Goal: Information Seeking & Learning: Find specific page/section

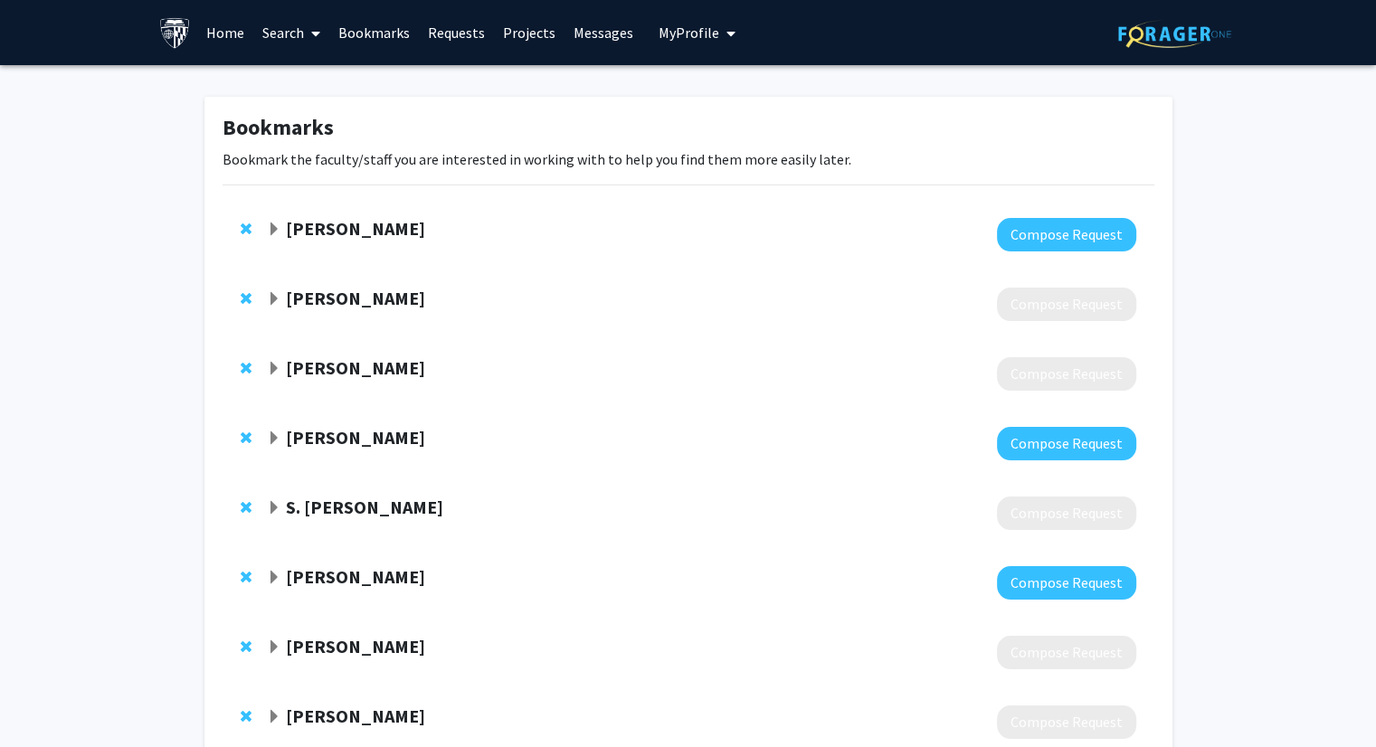
click at [297, 30] on link "Search" at bounding box center [291, 32] width 76 height 63
click at [332, 74] on span "Faculty/Staff" at bounding box center [319, 83] width 133 height 36
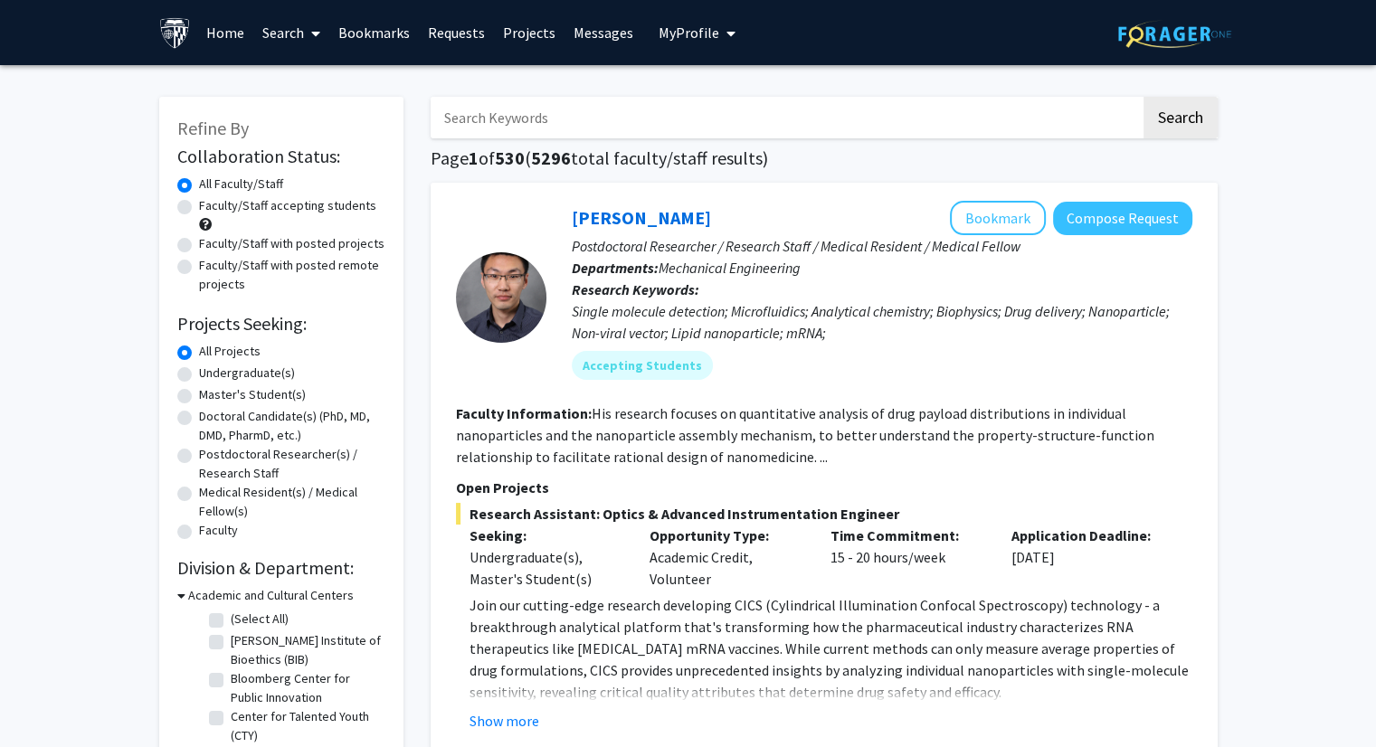
click at [388, 38] on link "Bookmarks" at bounding box center [374, 32] width 90 height 63
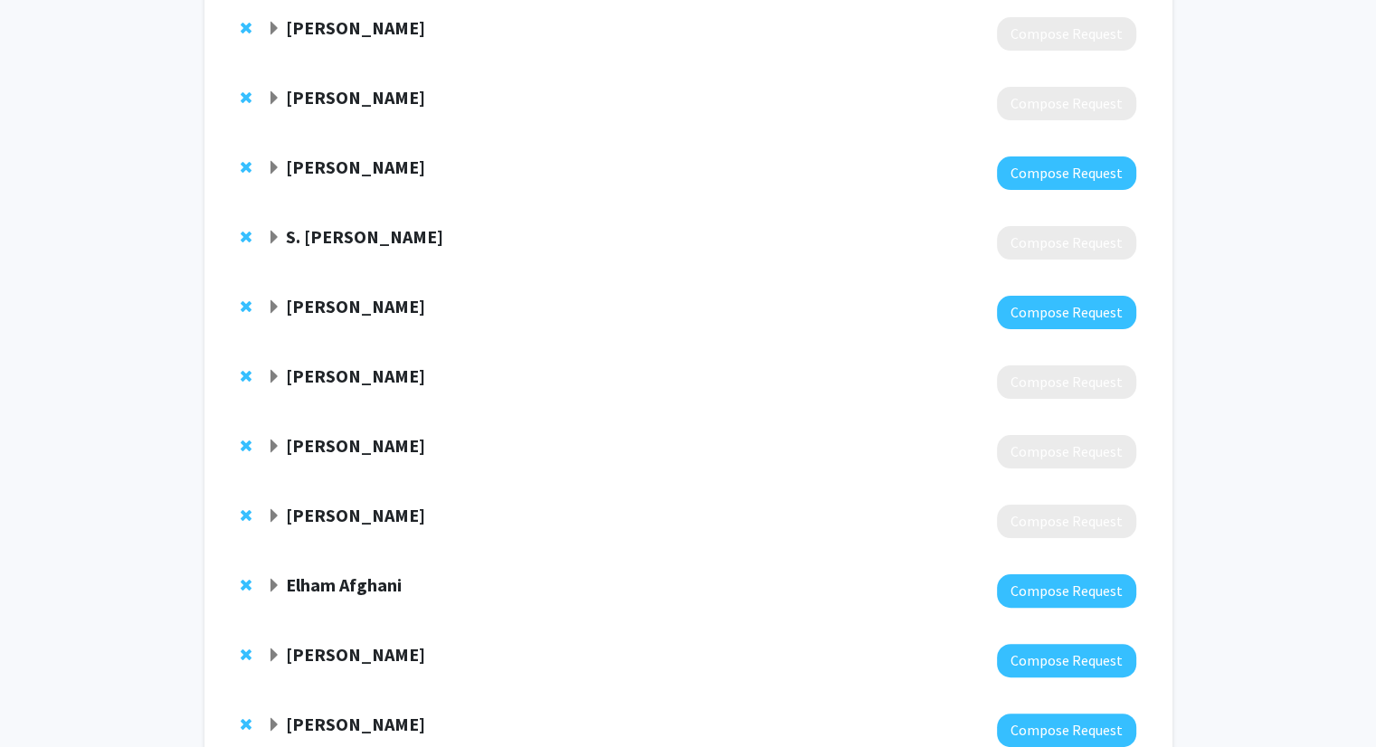
scroll to position [402, 0]
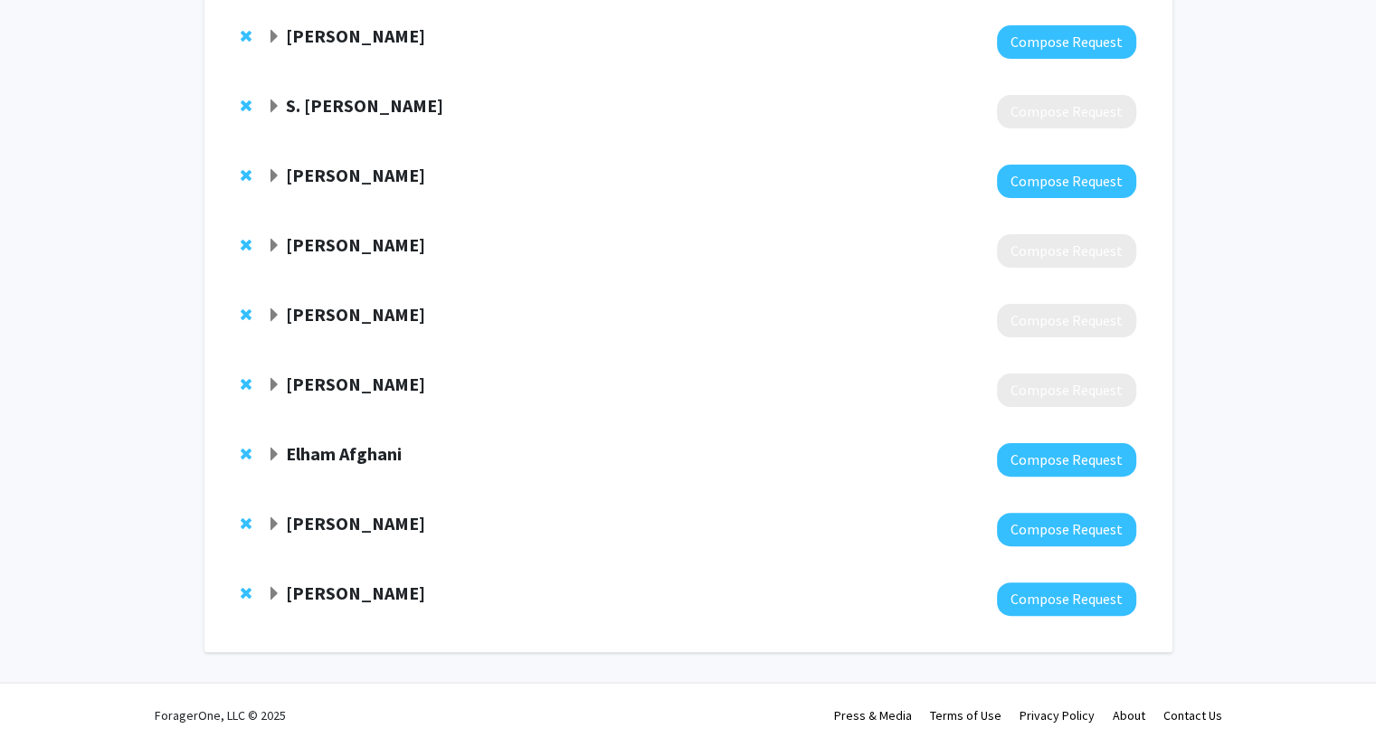
click at [269, 591] on span "Expand Emily Boss Bookmark" at bounding box center [274, 594] width 14 height 14
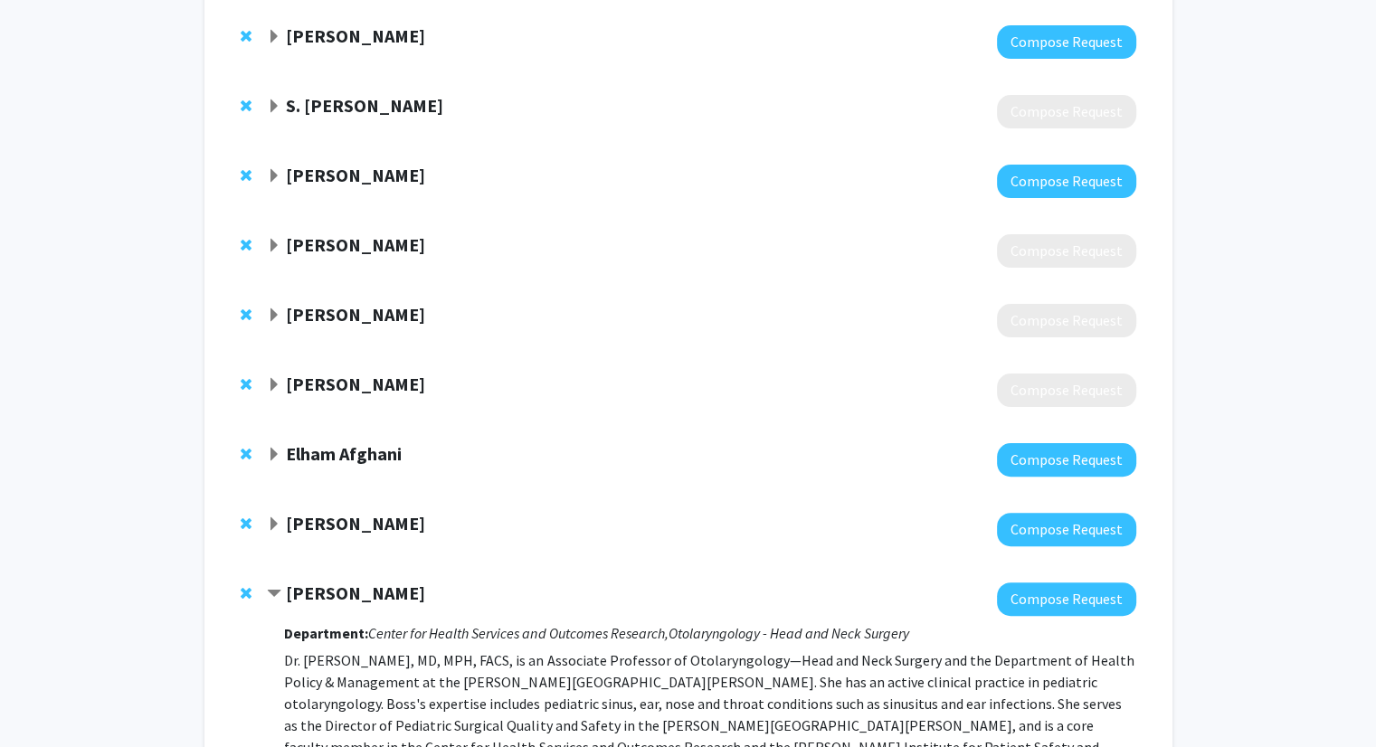
click at [270, 588] on span "Contract Emily Boss Bookmark" at bounding box center [274, 594] width 14 height 14
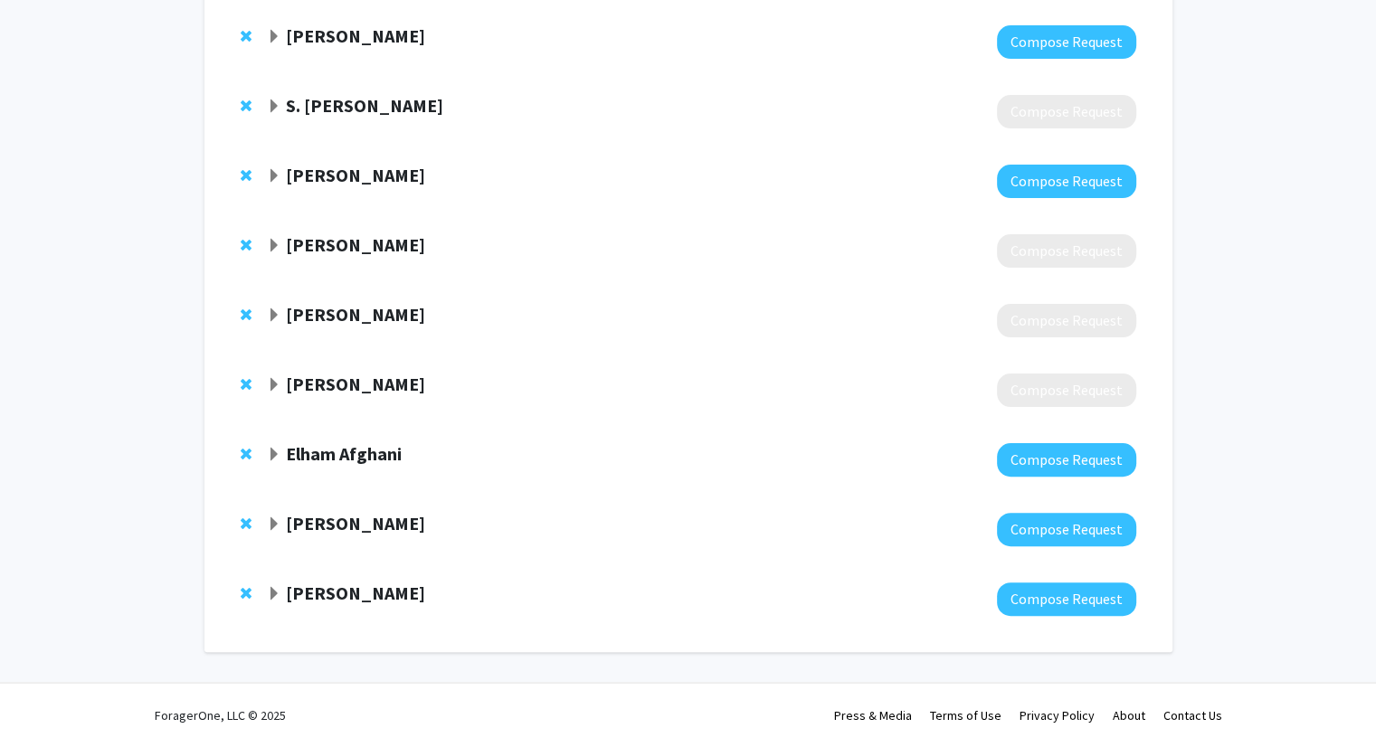
click at [275, 528] on span "Expand Nakiya Showell Bookmark" at bounding box center [274, 524] width 14 height 14
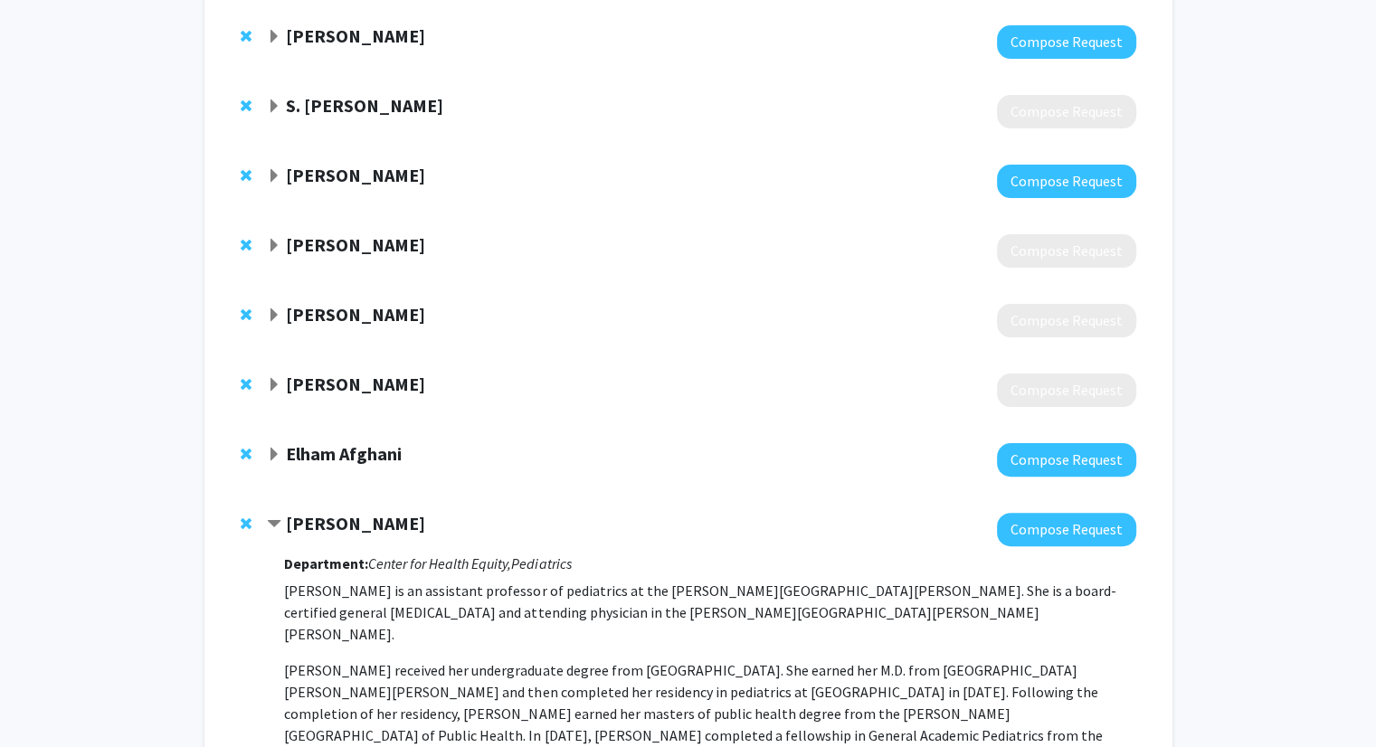
click at [275, 526] on span "Contract Nakiya Showell Bookmark" at bounding box center [274, 524] width 14 height 14
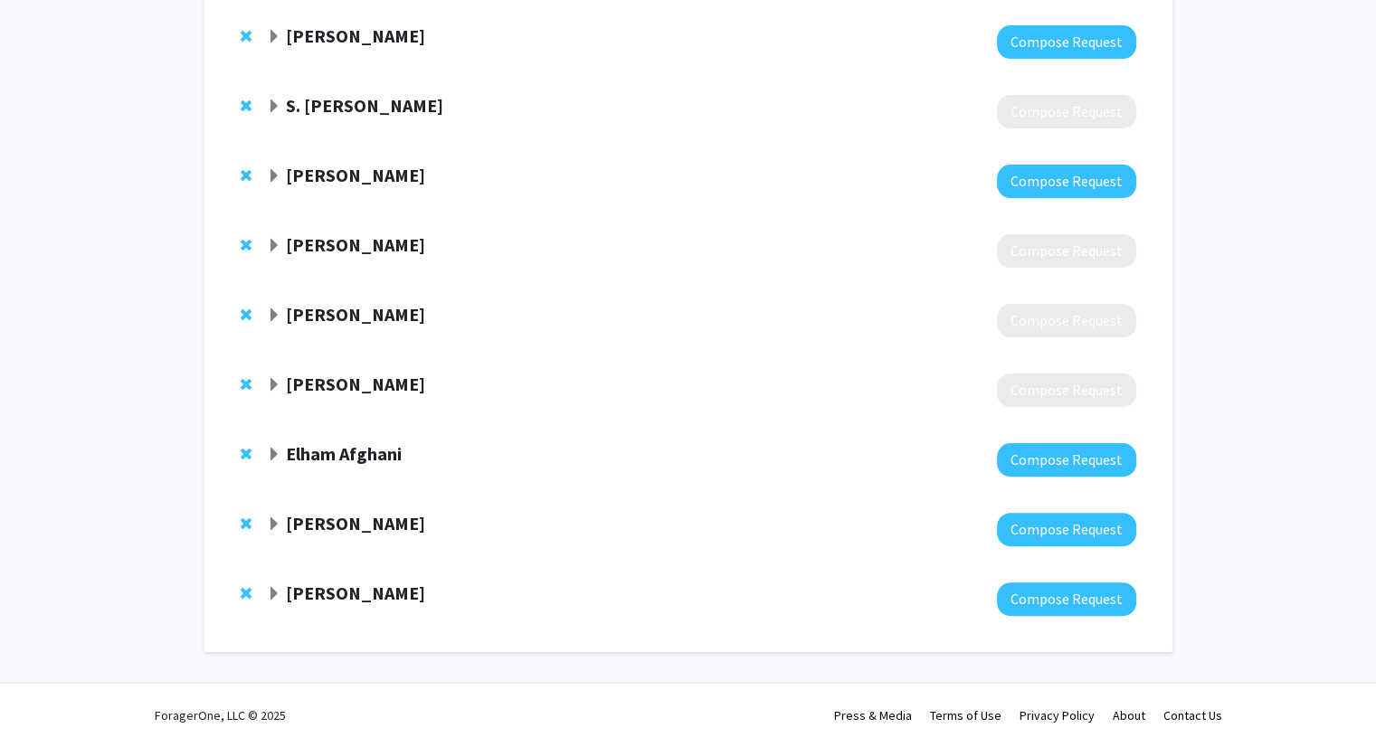
scroll to position [0, 0]
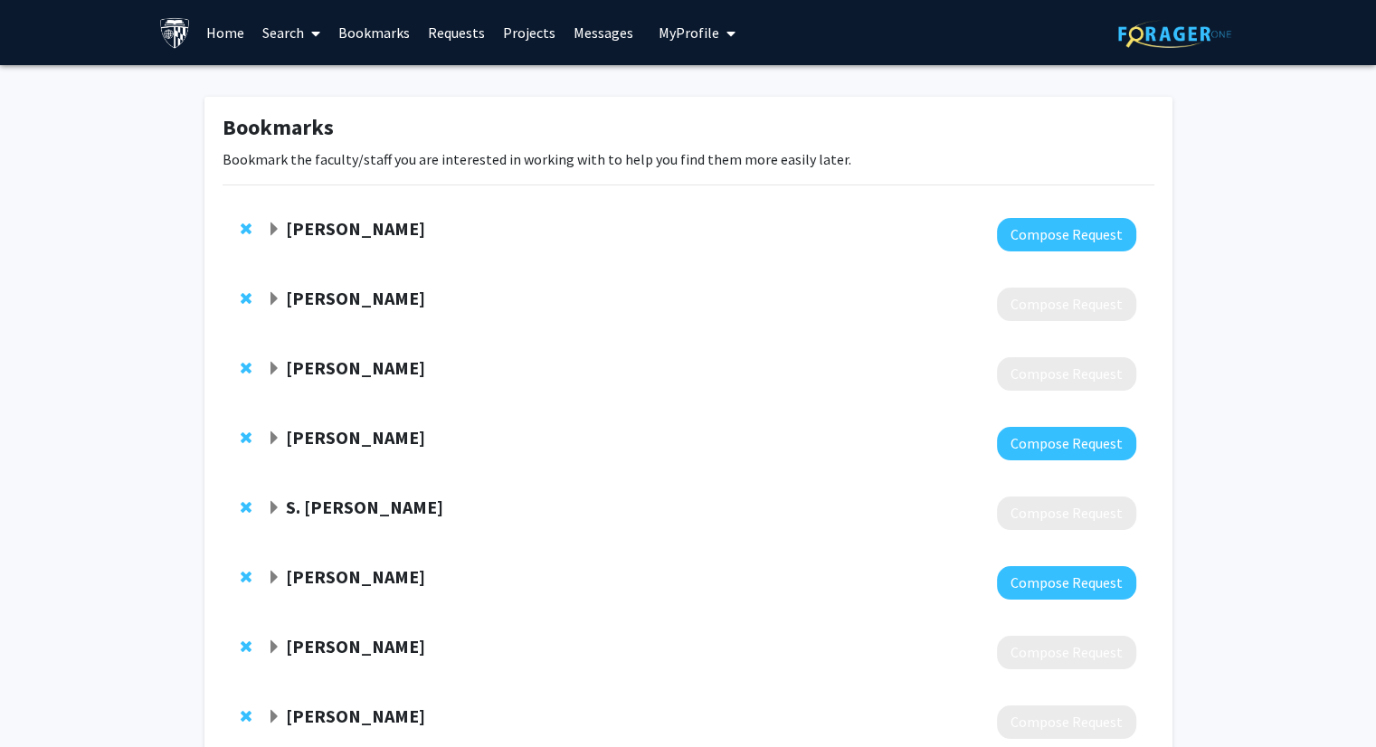
click at [286, 34] on link "Search" at bounding box center [291, 32] width 76 height 63
click at [331, 85] on span "Faculty/Staff" at bounding box center [319, 83] width 133 height 36
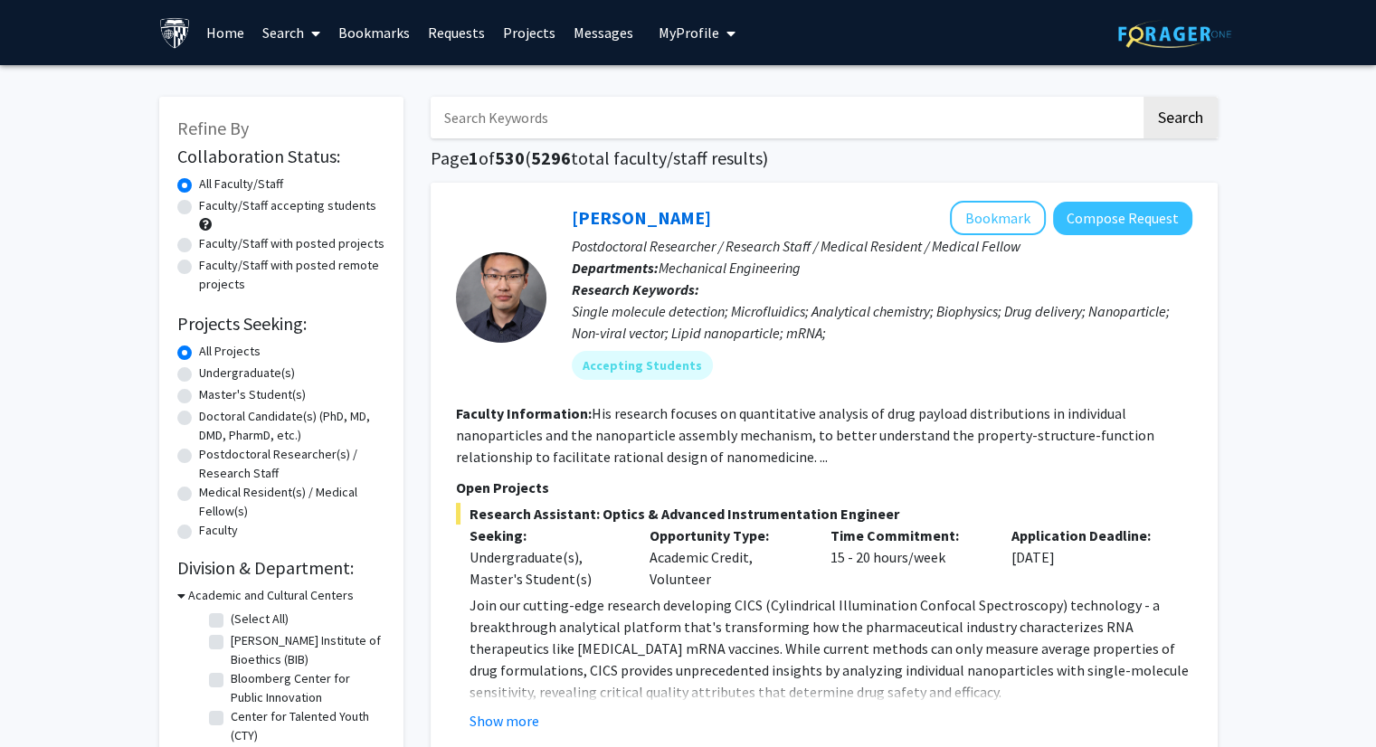
click at [199, 204] on label "Faculty/Staff accepting students" at bounding box center [287, 205] width 177 height 19
click at [199, 204] on input "Faculty/Staff accepting students" at bounding box center [205, 202] width 12 height 12
radio input "true"
click at [501, 126] on input "Search Keywords" at bounding box center [786, 118] width 710 height 42
type input "neuro"
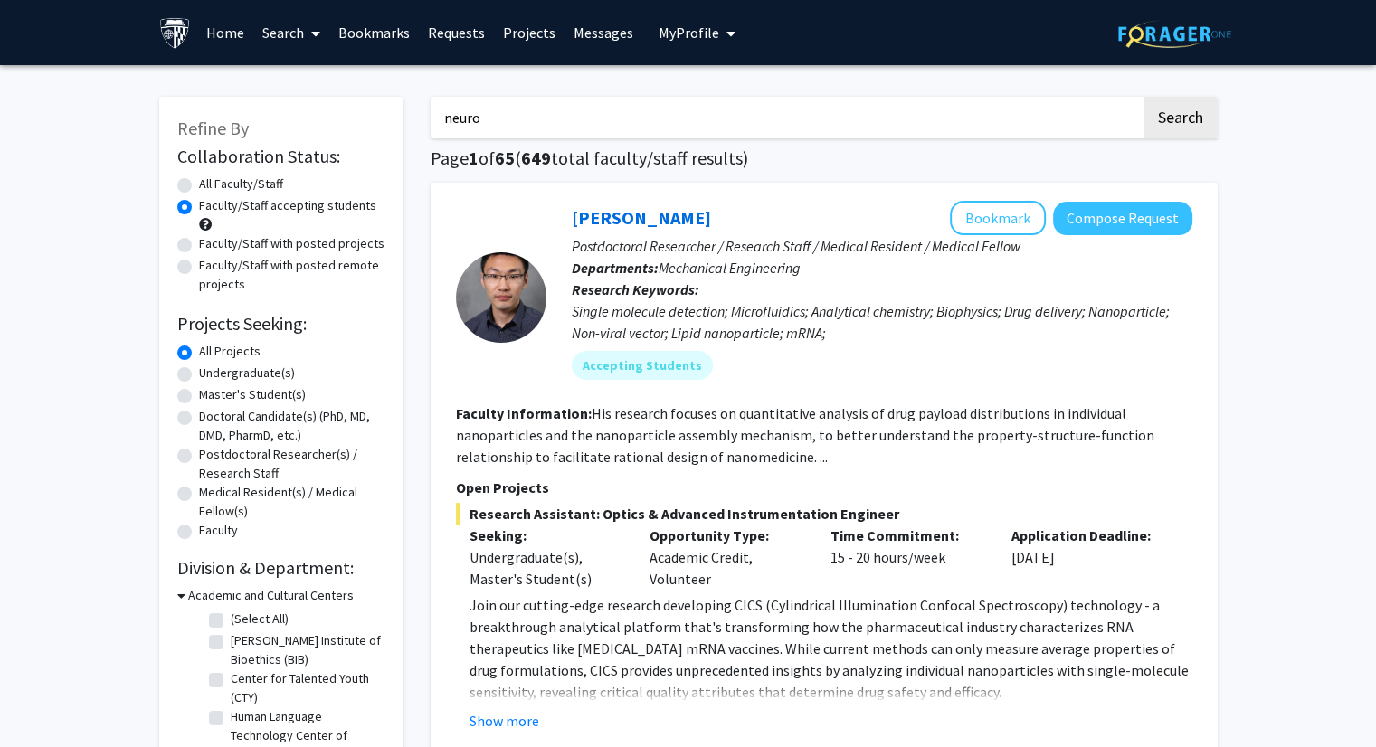
click at [1143, 97] on button "Search" at bounding box center [1180, 118] width 74 height 42
radio input "true"
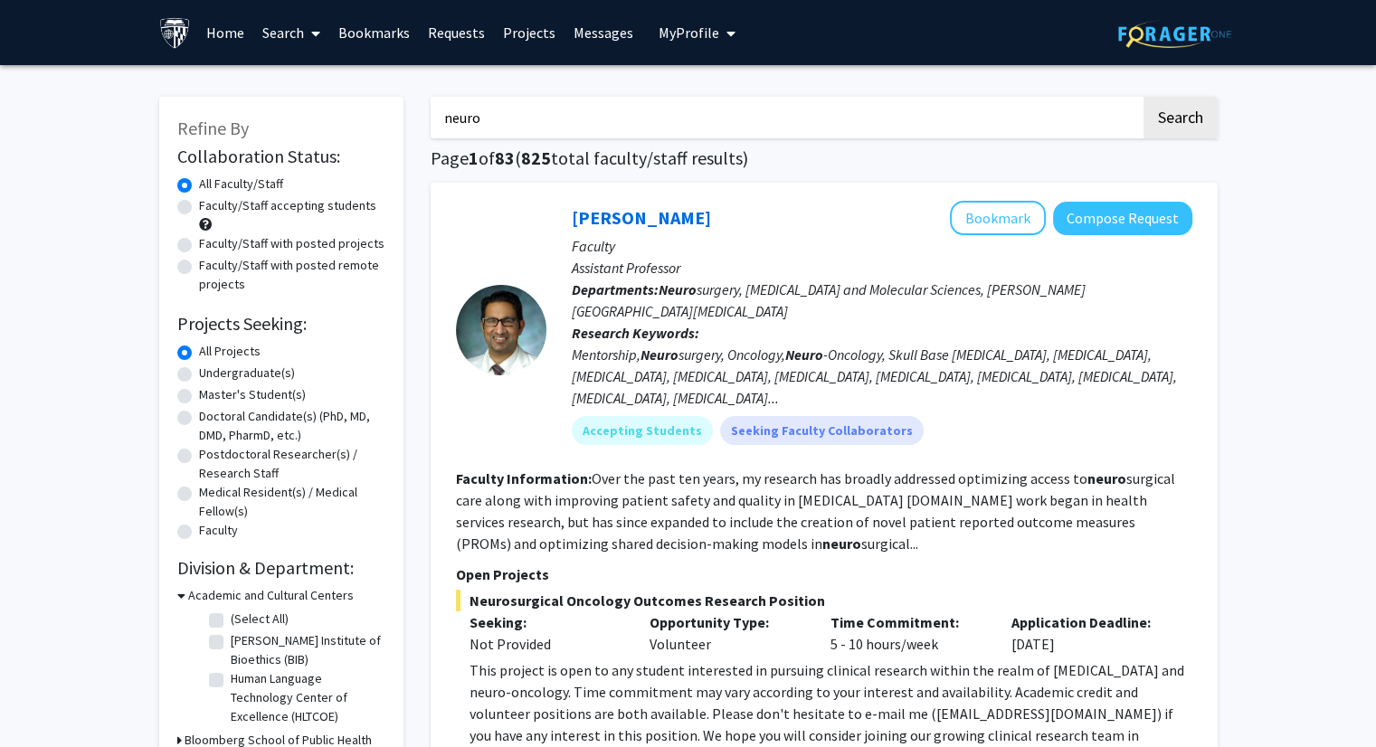
drag, startPoint x: 559, startPoint y: 216, endPoint x: 691, endPoint y: 218, distance: 132.1
click at [691, 218] on div "[PERSON_NAME] Bookmark Compose Request Faculty Assistant Professor Departments:…" at bounding box center [869, 330] width 646 height 258
copy link "[PERSON_NAME]"
